Goal: Task Accomplishment & Management: Complete application form

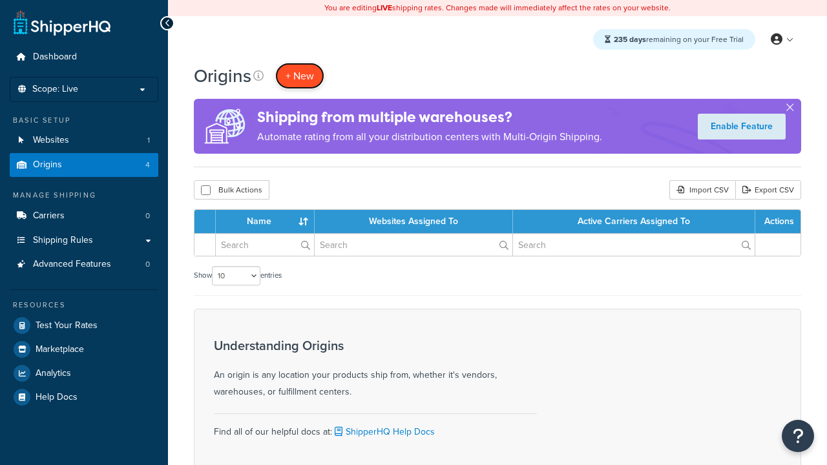
click at [300, 76] on span "+ New" at bounding box center [299, 75] width 28 height 15
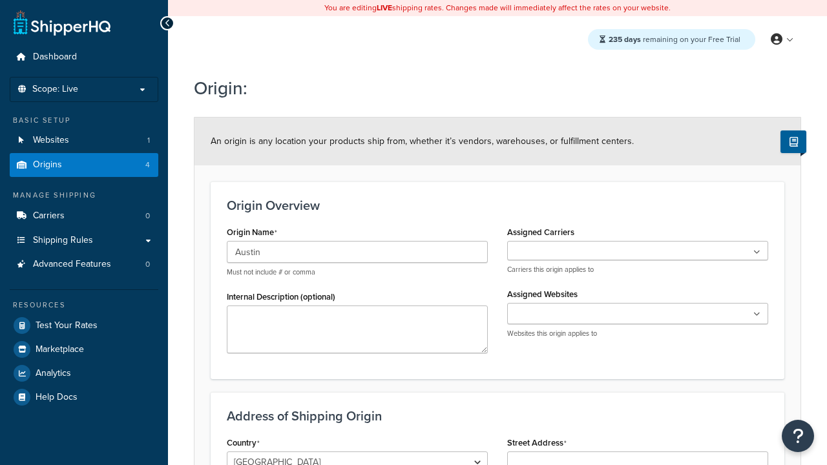
type input "Austin"
type input "Test Street"
type input "Austin"
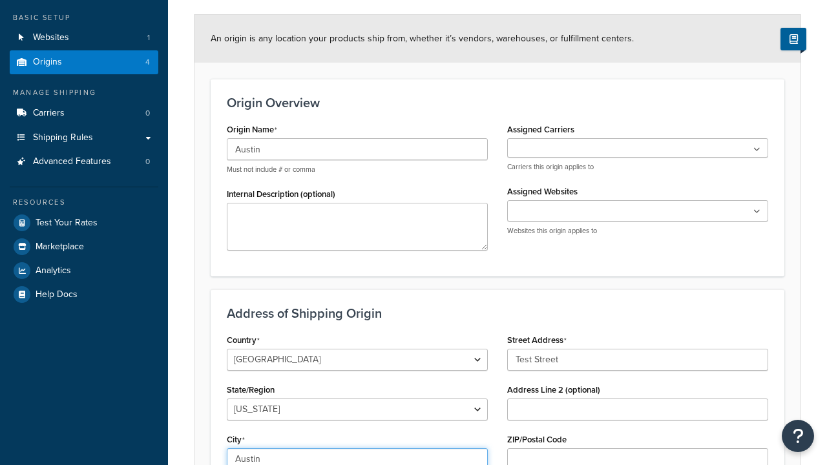
select select "43"
type input "Austin"
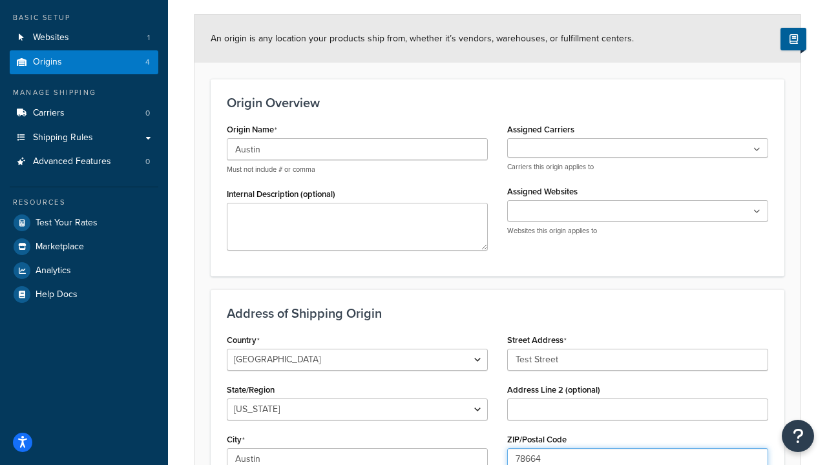
type input "78664"
